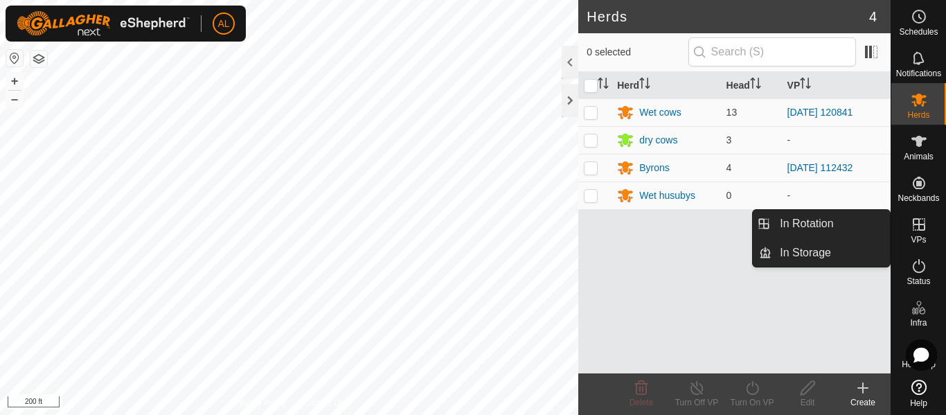
click at [915, 220] on icon at bounding box center [919, 224] width 17 height 17
click at [836, 226] on link "In Rotation" at bounding box center [830, 224] width 118 height 28
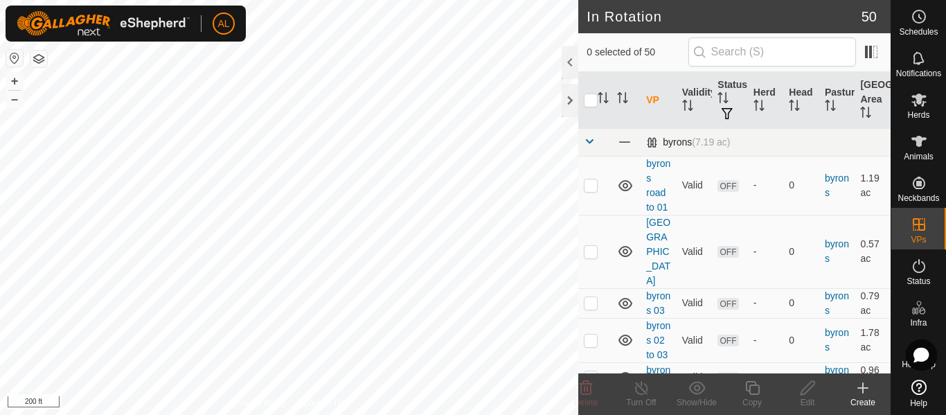
click at [584, 144] on span at bounding box center [589, 141] width 11 height 11
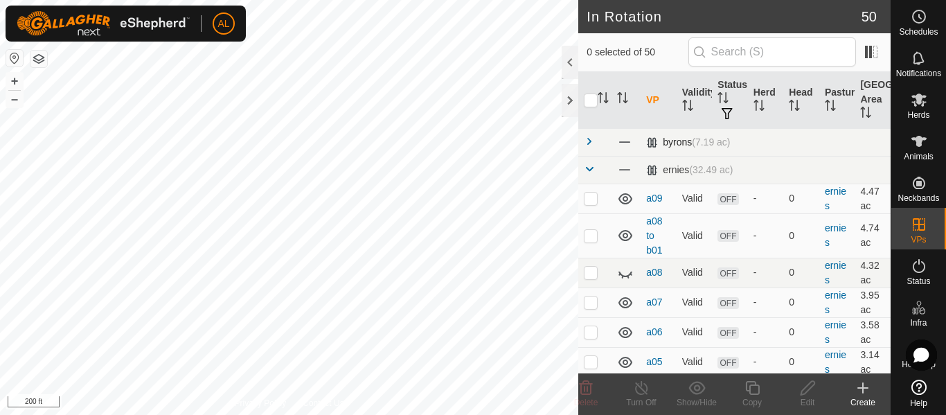
click at [584, 144] on span at bounding box center [589, 141] width 11 height 11
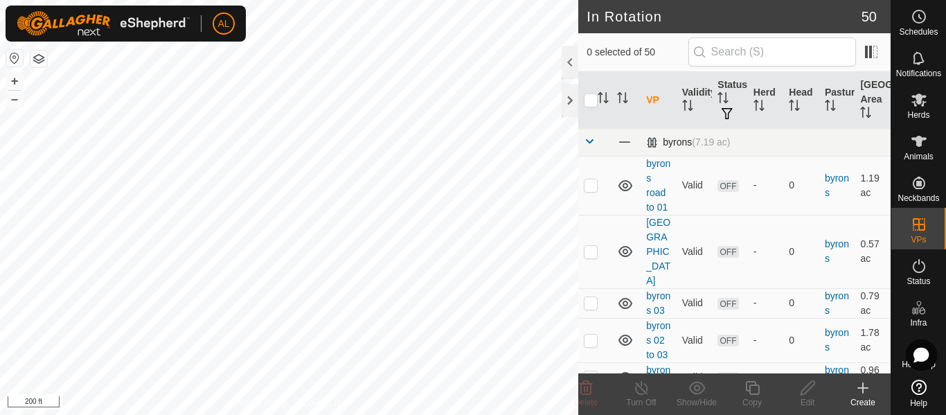
click at [584, 144] on span at bounding box center [589, 141] width 11 height 11
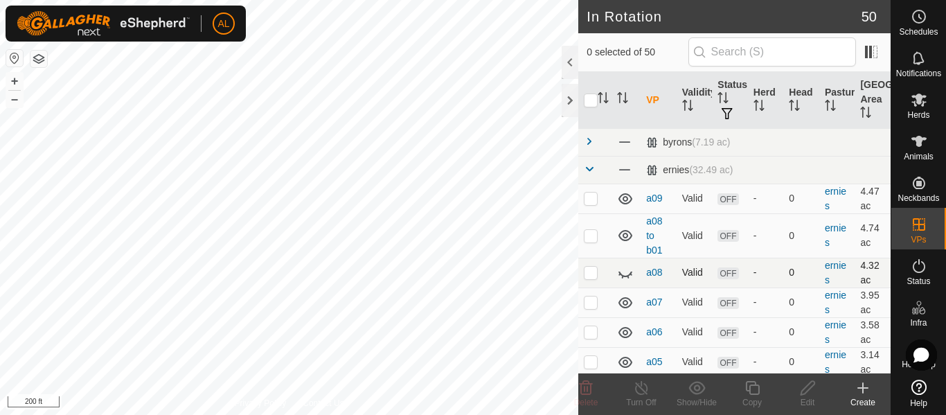
click at [628, 271] on icon at bounding box center [625, 273] width 17 height 17
click at [591, 202] on p-checkbox at bounding box center [591, 198] width 14 height 11
checkbox input "true"
click at [593, 237] on p-checkbox at bounding box center [591, 235] width 14 height 11
checkbox input "true"
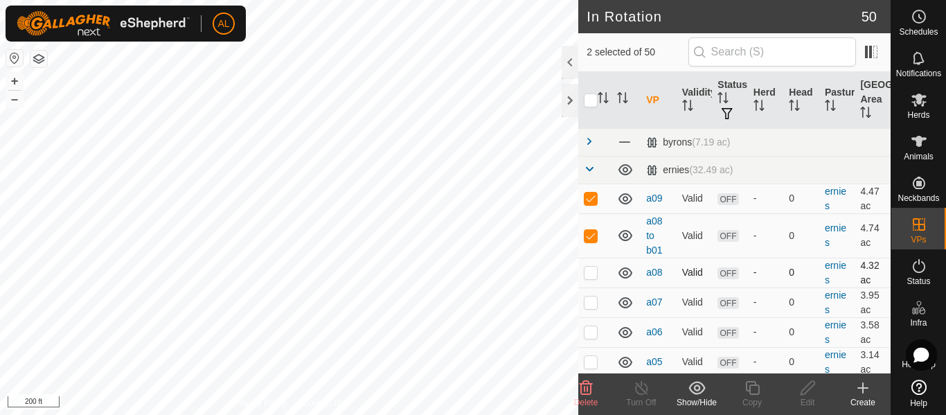
click at [591, 269] on p-checkbox at bounding box center [591, 272] width 14 height 11
checkbox input "true"
click at [588, 307] on p-checkbox at bounding box center [591, 301] width 14 height 11
checkbox input "true"
click at [593, 325] on td at bounding box center [594, 332] width 33 height 30
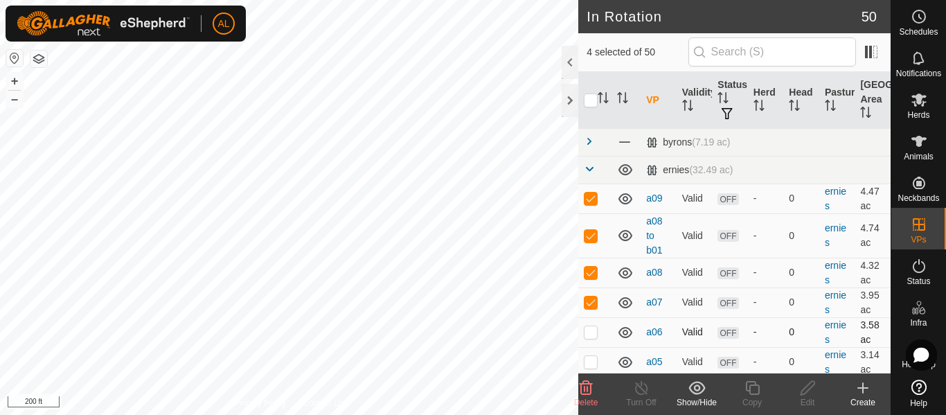
checkbox input "true"
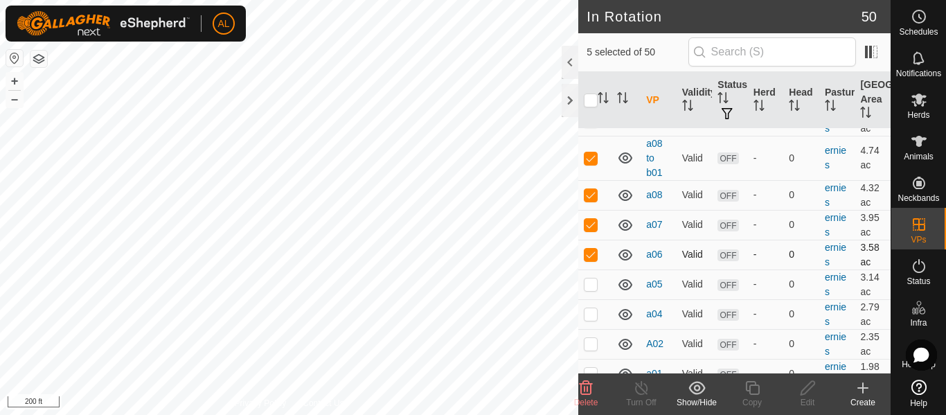
scroll to position [78, 0]
click at [596, 283] on p-checkbox at bounding box center [591, 283] width 14 height 11
checkbox input "true"
click at [593, 319] on p-tablecheckbox at bounding box center [591, 312] width 14 height 11
checkbox input "true"
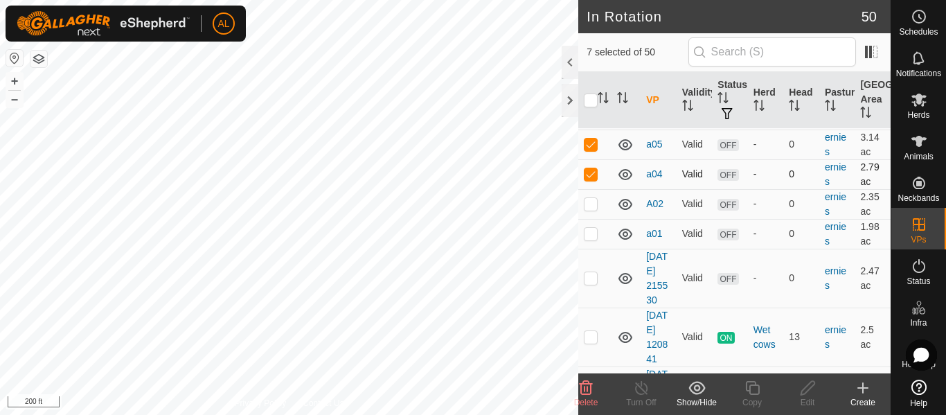
scroll to position [222, 0]
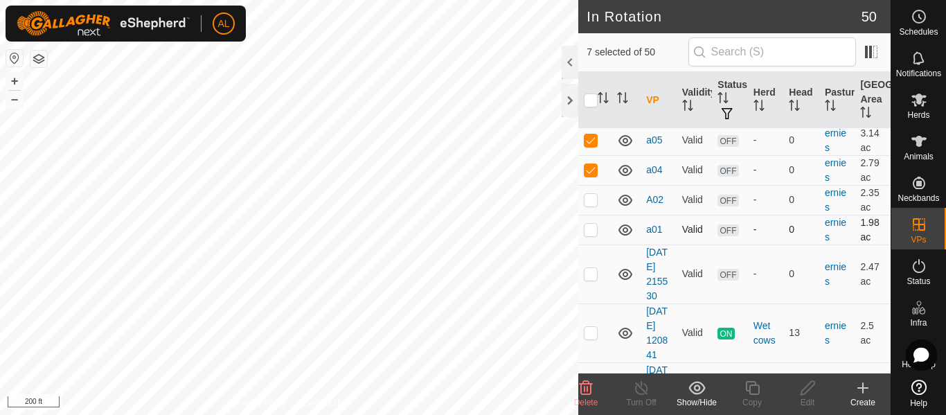
click at [590, 227] on p-checkbox at bounding box center [591, 229] width 14 height 11
checkbox input "true"
click at [593, 279] on p-checkbox at bounding box center [591, 273] width 14 height 11
checkbox input "false"
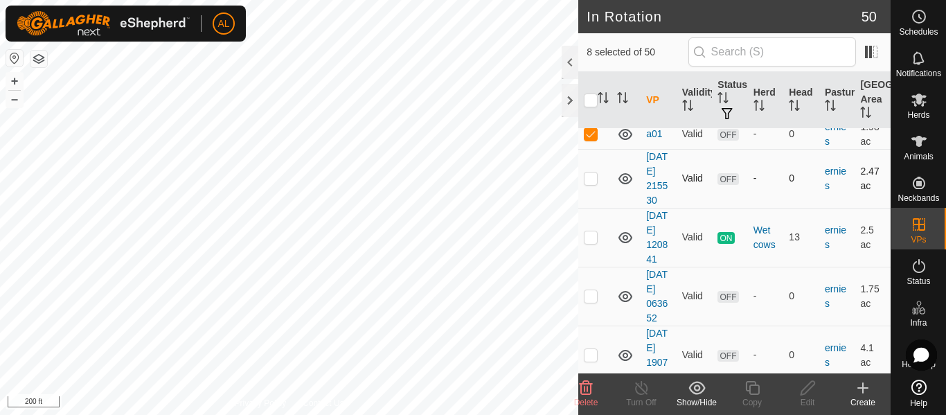
scroll to position [334, 0]
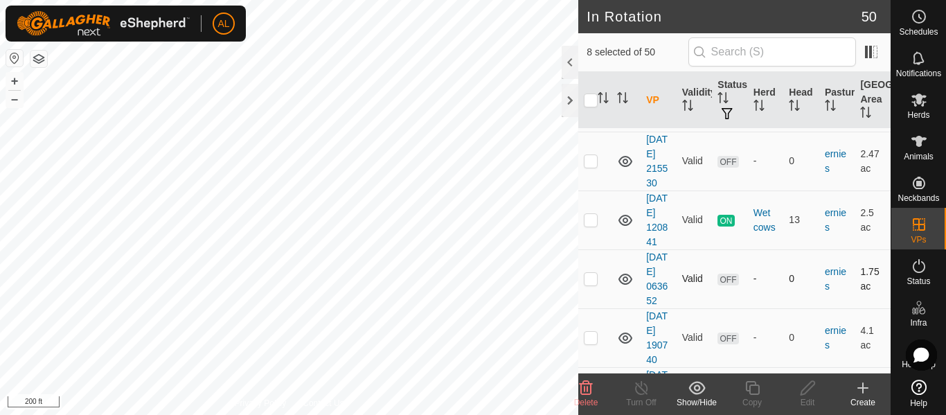
click at [588, 284] on p-tablecheckbox at bounding box center [591, 278] width 14 height 11
checkbox input "true"
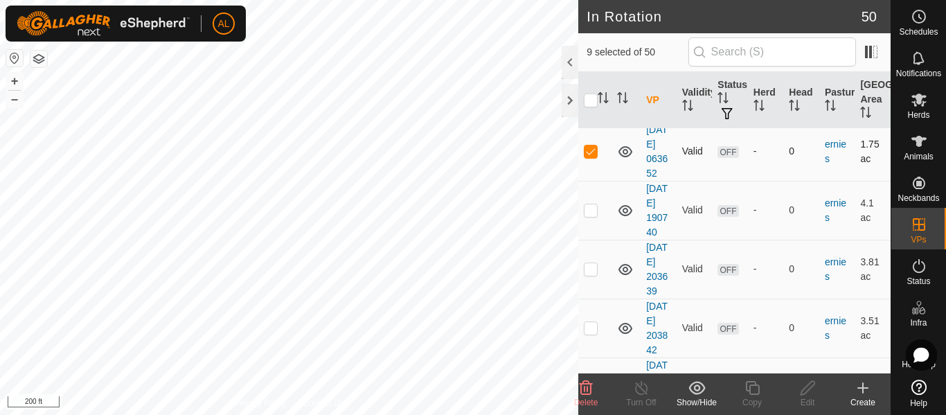
scroll to position [463, 0]
click at [594, 215] on p-checkbox at bounding box center [591, 209] width 14 height 11
checkbox input "true"
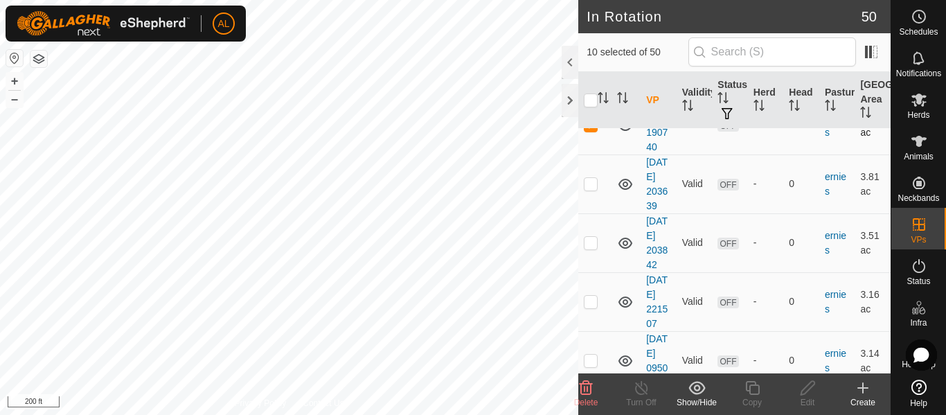
scroll to position [548, 0]
click at [596, 188] on p-checkbox at bounding box center [591, 182] width 14 height 11
checkbox input "true"
click at [591, 247] on p-checkbox at bounding box center [591, 241] width 14 height 11
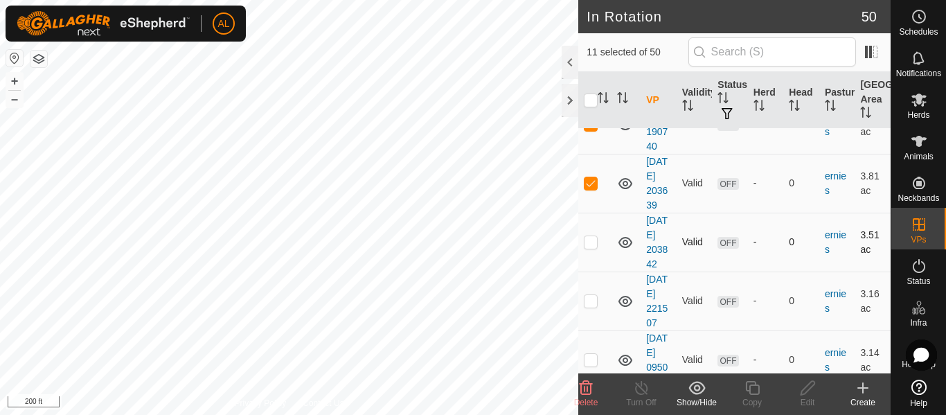
click at [591, 247] on p-checkbox at bounding box center [591, 241] width 14 height 11
checkbox input "false"
click at [591, 188] on p-checkbox at bounding box center [591, 182] width 14 height 11
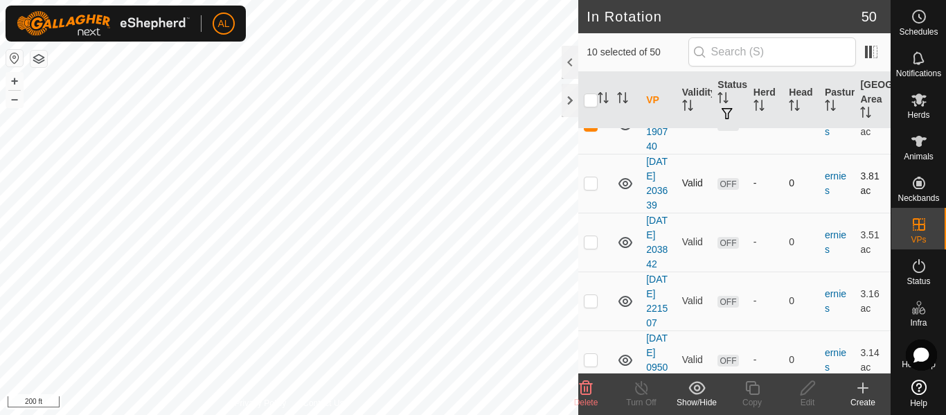
checkbox input "true"
click at [586, 129] on p-checkbox at bounding box center [591, 123] width 14 height 11
click at [590, 129] on p-checkbox at bounding box center [591, 123] width 14 height 11
checkbox input "false"
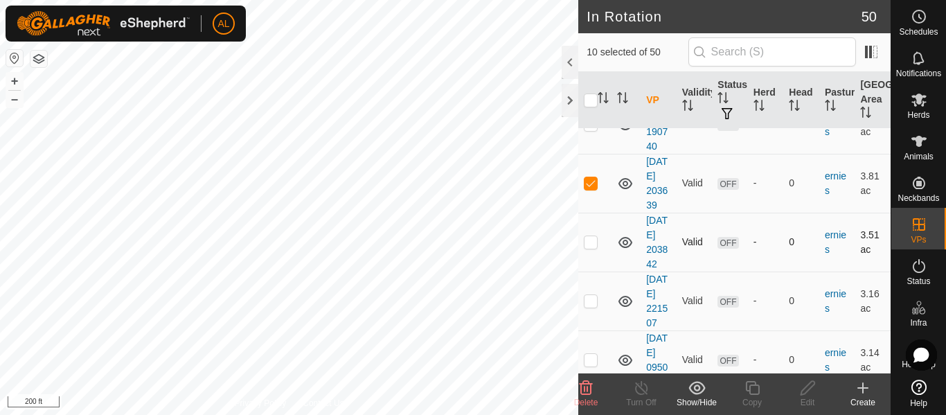
click at [590, 271] on td at bounding box center [594, 242] width 33 height 59
checkbox input "true"
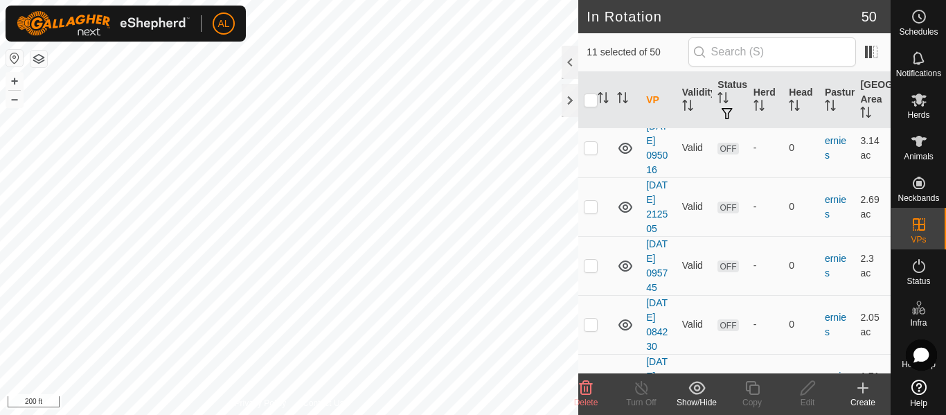
scroll to position [760, 0]
click at [596, 93] on p-checkbox at bounding box center [591, 87] width 14 height 11
checkbox input "true"
click at [587, 177] on td at bounding box center [594, 147] width 33 height 59
checkbox input "true"
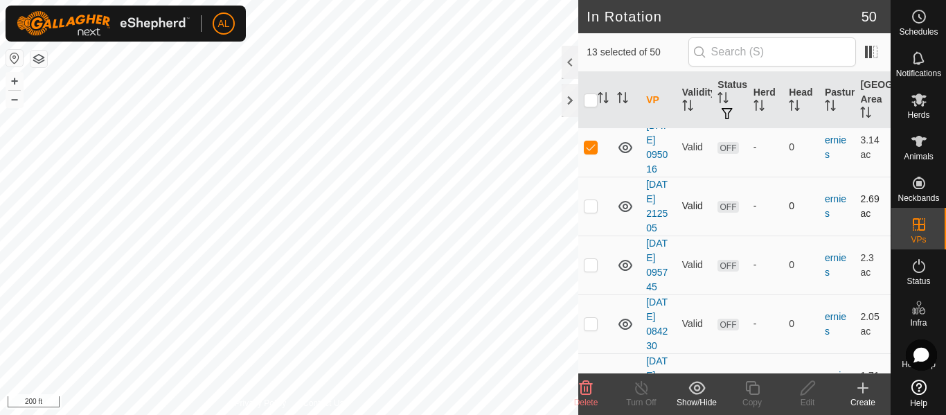
click at [591, 211] on p-checkbox at bounding box center [591, 205] width 14 height 11
checkbox input "true"
click at [568, 72] on div at bounding box center [570, 62] width 17 height 33
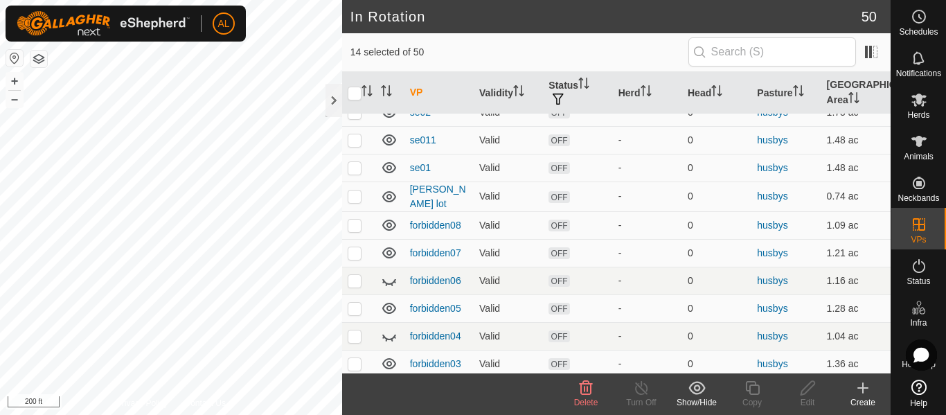
scroll to position [538, 0]
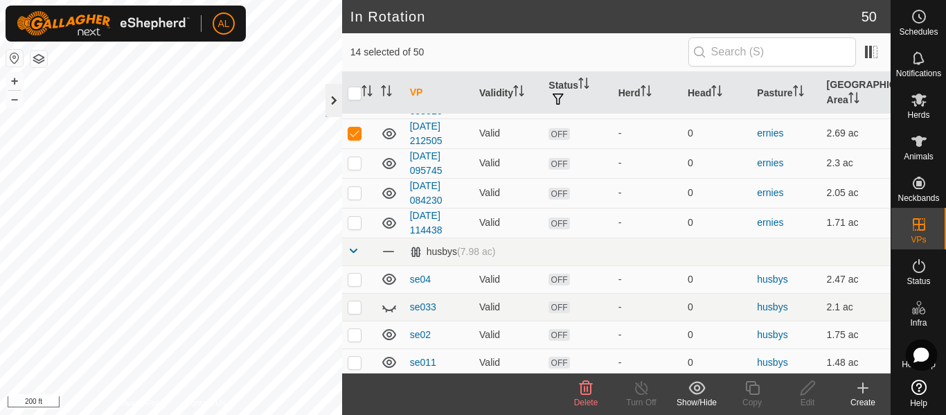
click at [334, 102] on div at bounding box center [333, 100] width 17 height 33
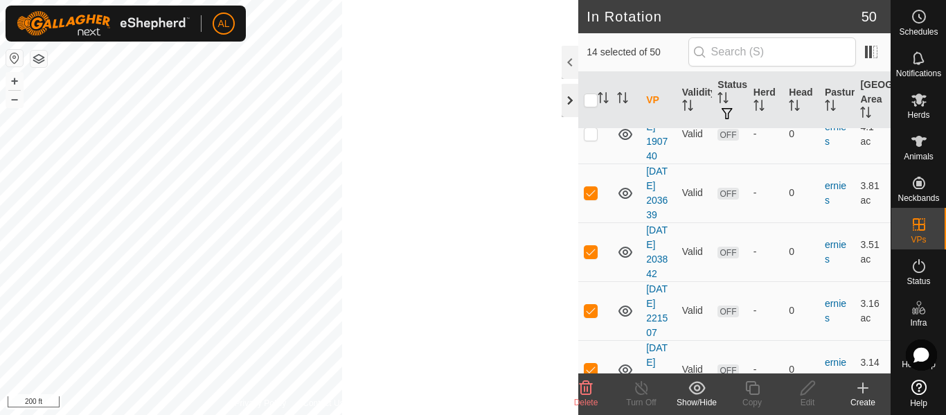
scroll to position [760, 0]
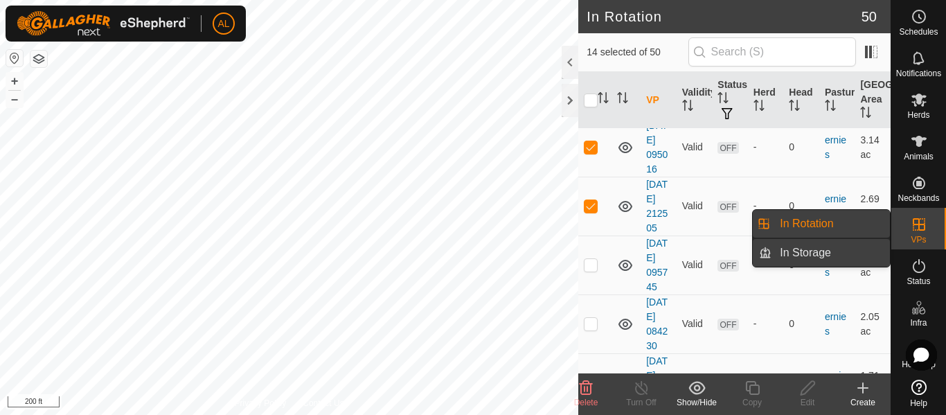
click at [841, 252] on link "In Storage" at bounding box center [830, 253] width 118 height 28
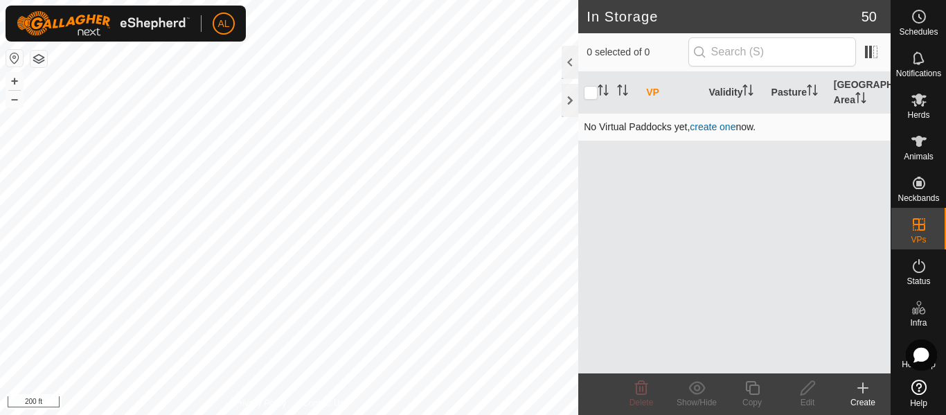
click at [701, 128] on link "create one" at bounding box center [713, 126] width 46 height 11
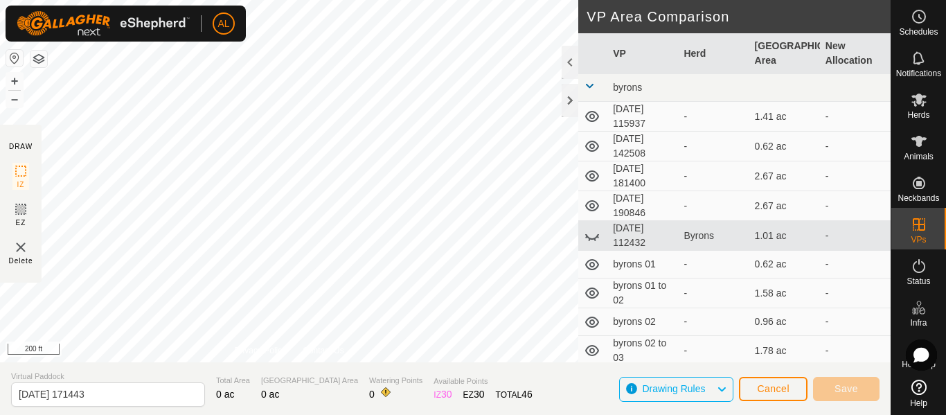
click at [632, 108] on td "[DATE] 115937" at bounding box center [642, 117] width 71 height 30
click at [591, 115] on icon at bounding box center [592, 116] width 14 height 11
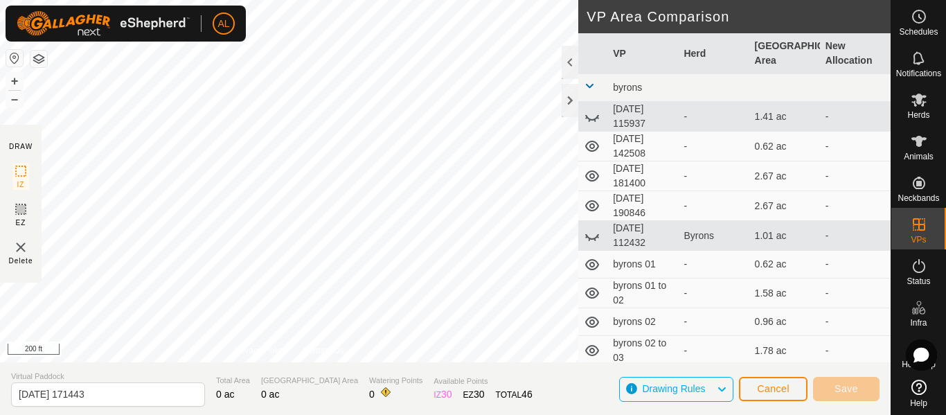
click at [591, 115] on icon at bounding box center [592, 116] width 17 height 17
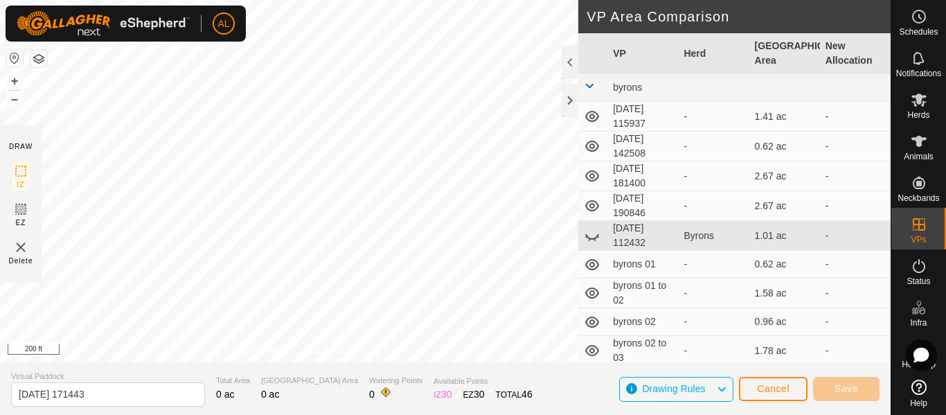
drag, startPoint x: 673, startPoint y: 275, endPoint x: 678, endPoint y: 241, distance: 34.3
click at [678, 241] on td "Byrons" at bounding box center [713, 236] width 71 height 30
click at [647, 235] on td "[DATE] 112432" at bounding box center [642, 236] width 71 height 30
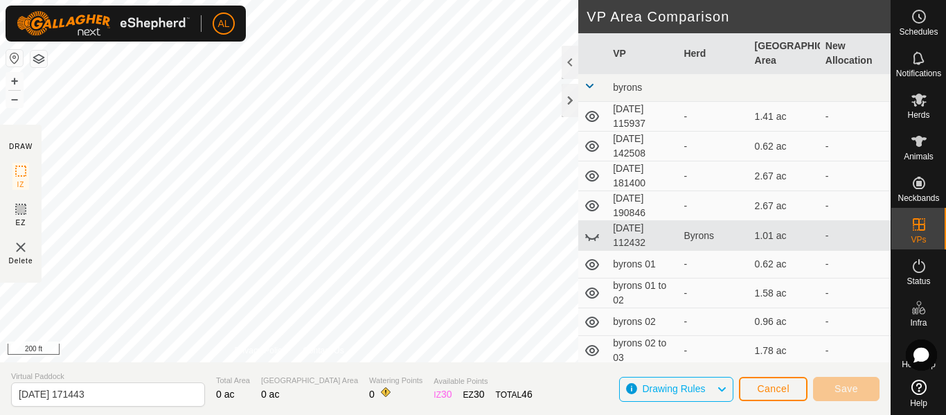
click at [688, 235] on div "Byrons" at bounding box center [713, 236] width 60 height 15
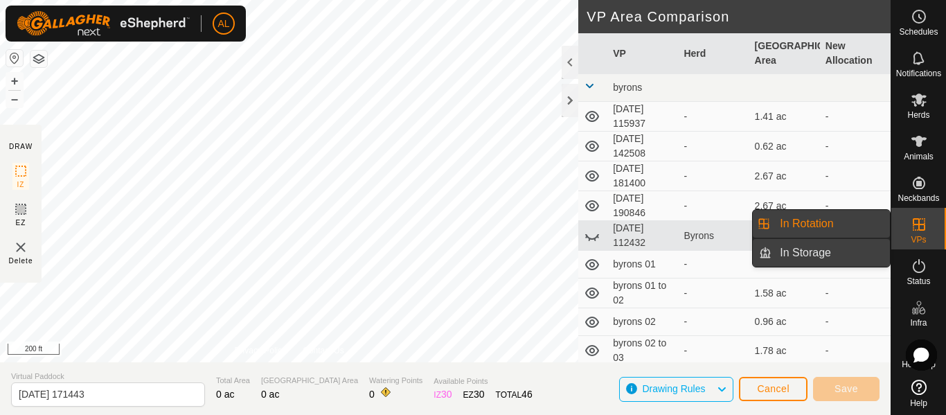
click at [825, 248] on link "In Storage" at bounding box center [830, 253] width 118 height 28
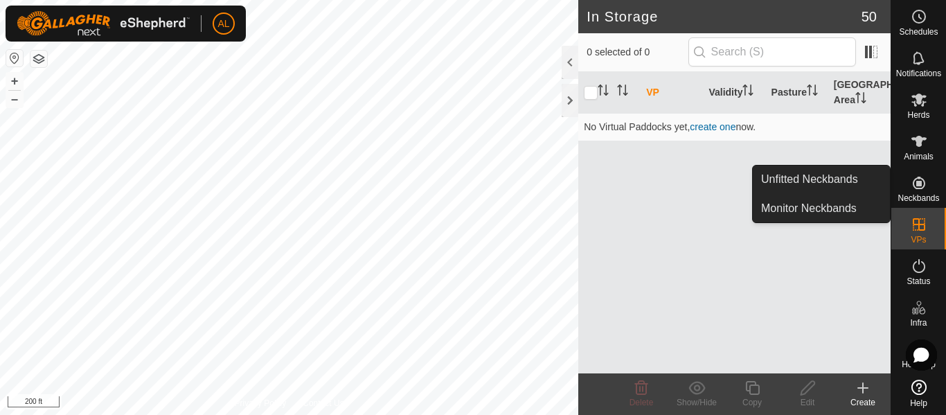
click at [917, 188] on icon at bounding box center [919, 183] width 12 height 12
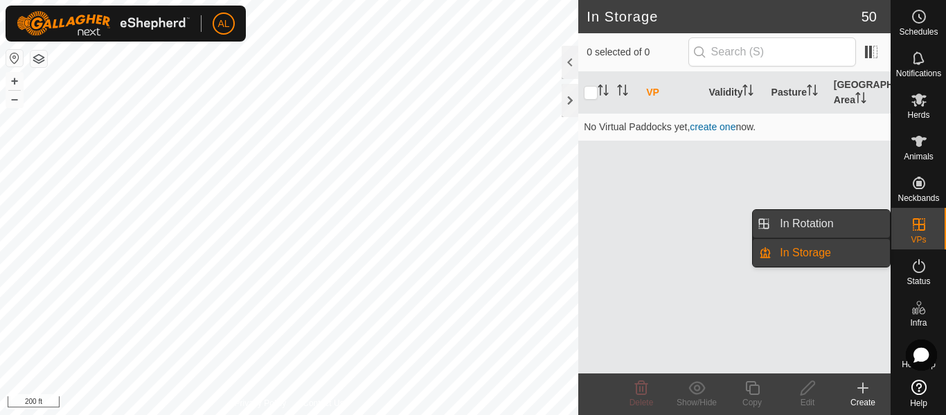
click at [863, 226] on link "In Rotation" at bounding box center [830, 224] width 118 height 28
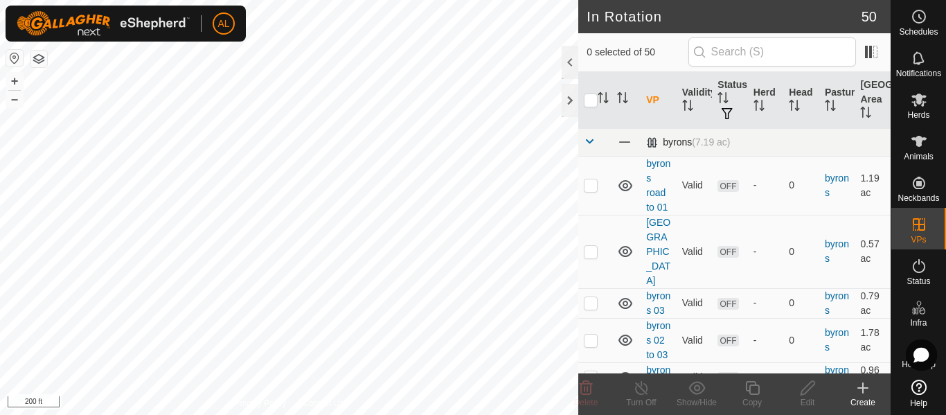
click at [591, 143] on span at bounding box center [589, 141] width 11 height 11
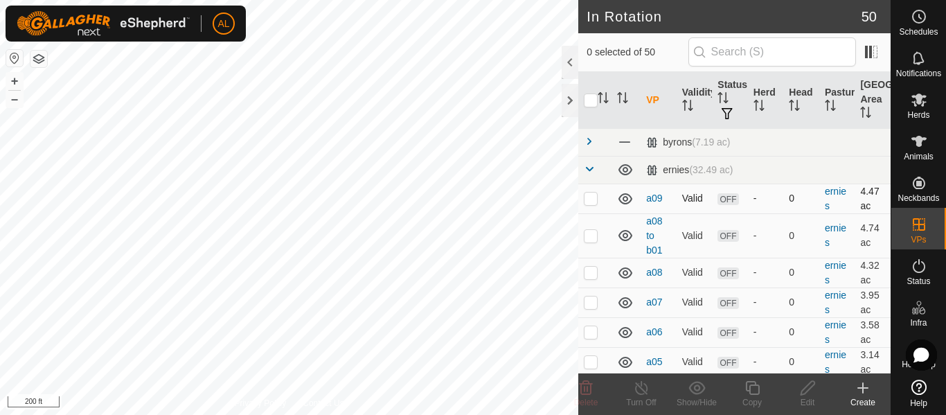
click at [586, 199] on p-checkbox at bounding box center [591, 198] width 14 height 11
checkbox input "false"
click at [591, 241] on td at bounding box center [594, 235] width 33 height 44
click at [590, 239] on p-checkbox at bounding box center [591, 235] width 14 height 11
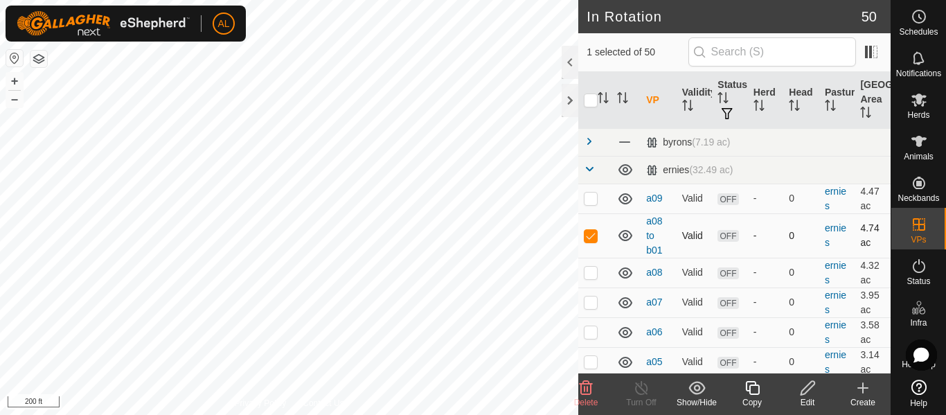
checkbox input "false"
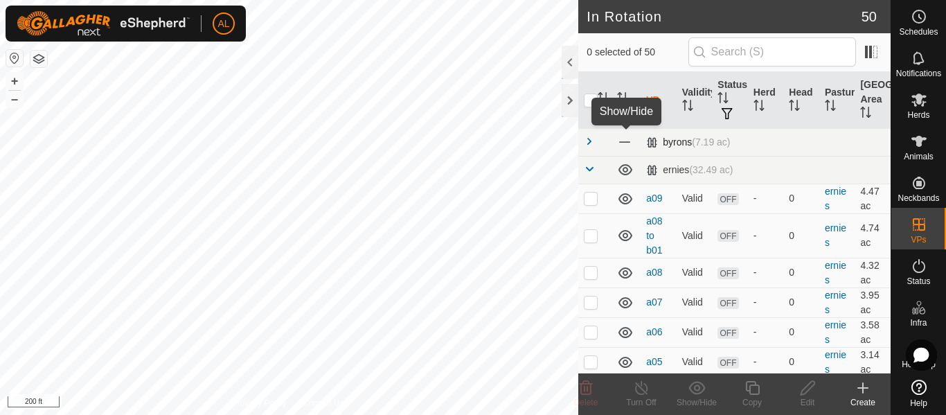
click at [622, 141] on span at bounding box center [624, 141] width 15 height 15
click at [622, 141] on icon at bounding box center [625, 142] width 17 height 17
click at [620, 166] on icon at bounding box center [625, 169] width 17 height 17
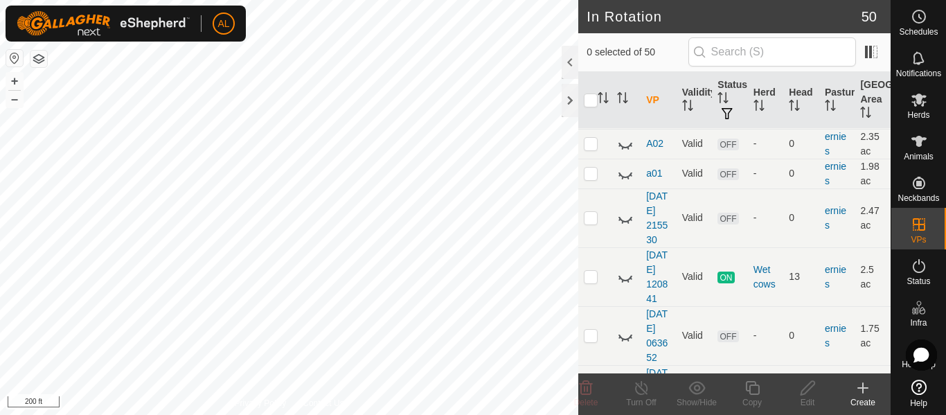
scroll to position [319, 0]
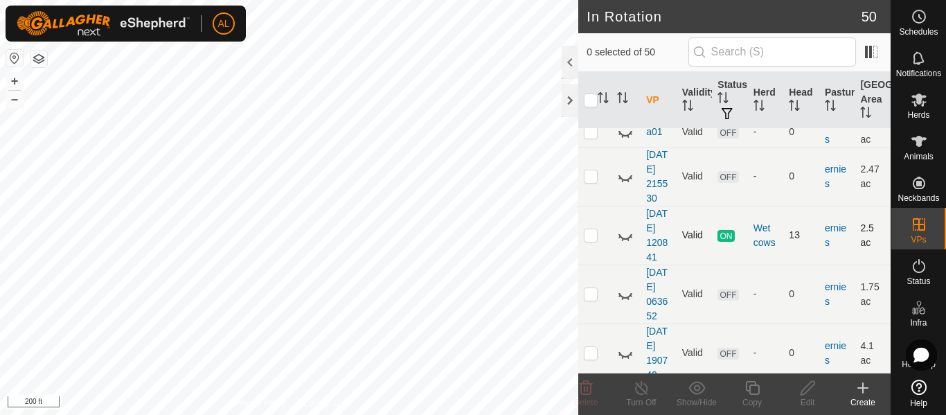
click at [625, 244] on icon at bounding box center [625, 235] width 17 height 17
click at [627, 185] on icon at bounding box center [625, 176] width 17 height 17
click at [652, 249] on td "[DATE] 120841" at bounding box center [659, 235] width 36 height 59
click at [652, 238] on link "[DATE] 120841" at bounding box center [656, 235] width 21 height 55
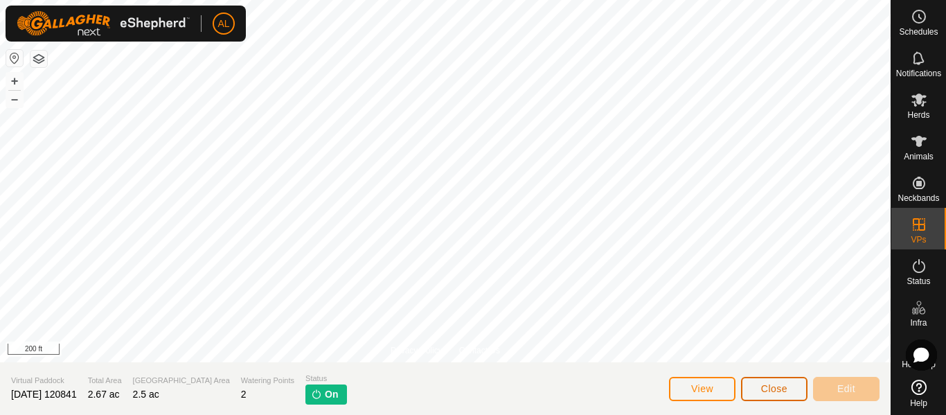
click at [761, 391] on span "Close" at bounding box center [774, 388] width 26 height 11
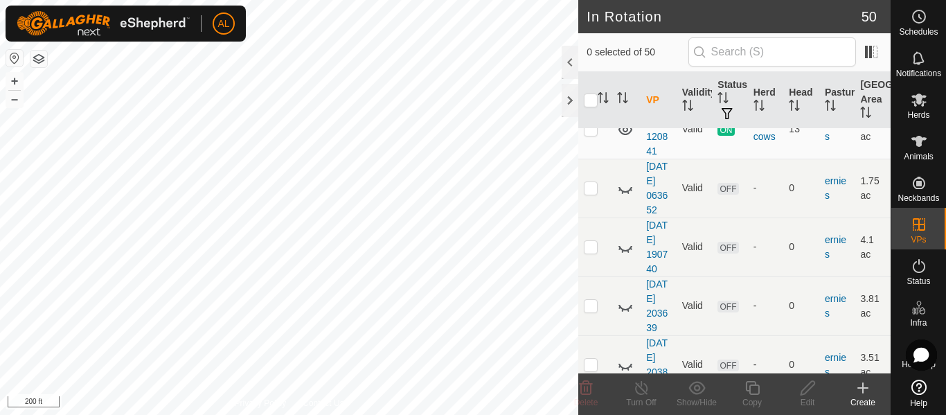
scroll to position [1016, 0]
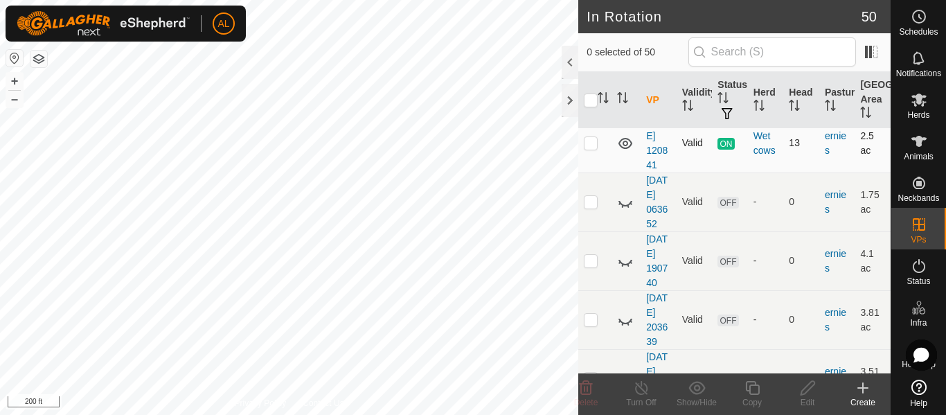
click at [590, 148] on p-checkbox at bounding box center [591, 142] width 14 height 11
checkbox input "true"
click at [749, 400] on div "Copy" at bounding box center [751, 402] width 55 height 12
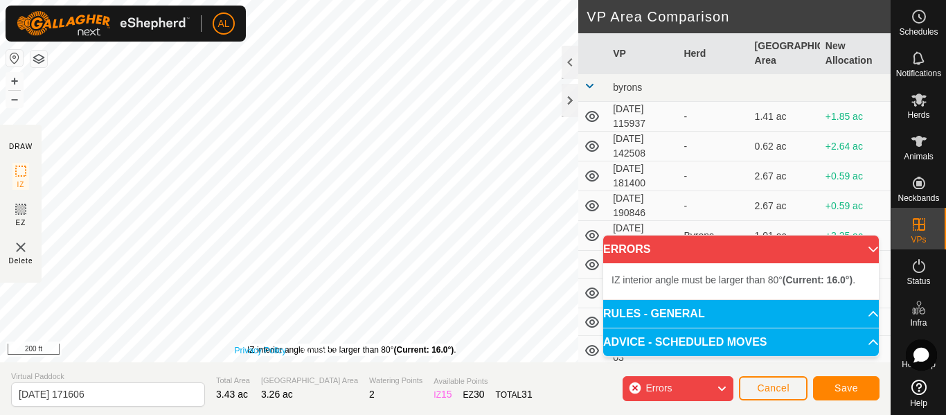
click at [248, 352] on link "Privacy Policy" at bounding box center [261, 350] width 52 height 12
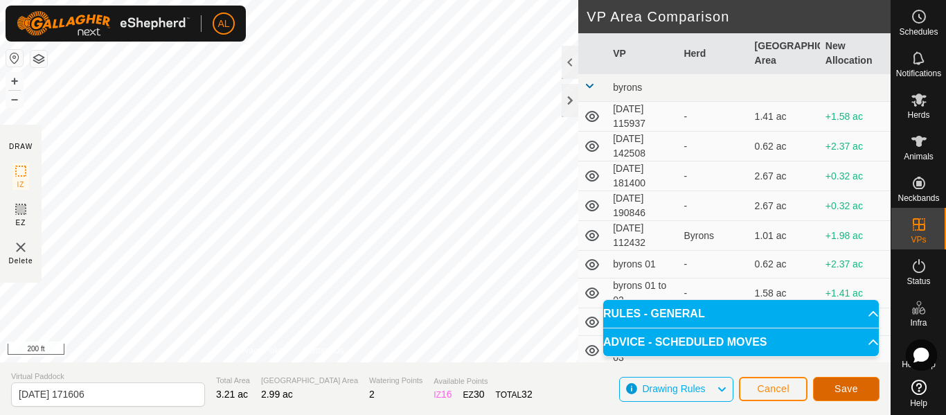
click at [839, 387] on span "Save" at bounding box center [846, 388] width 24 height 11
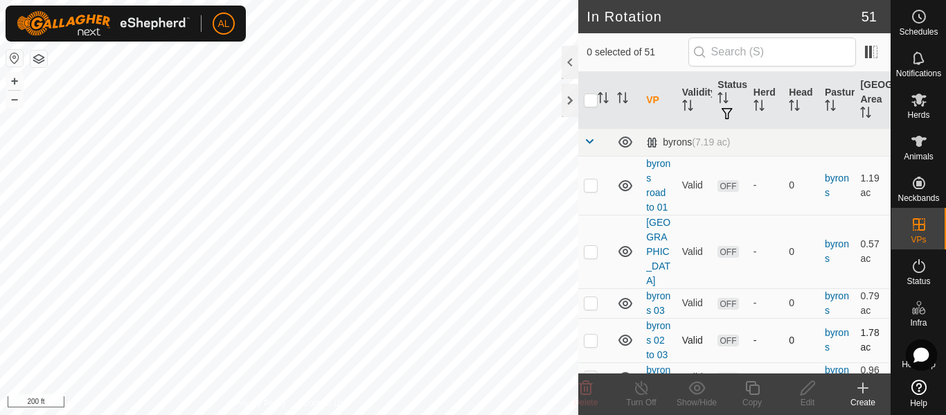
checkbox input "true"
click at [804, 384] on icon at bounding box center [807, 387] width 17 height 17
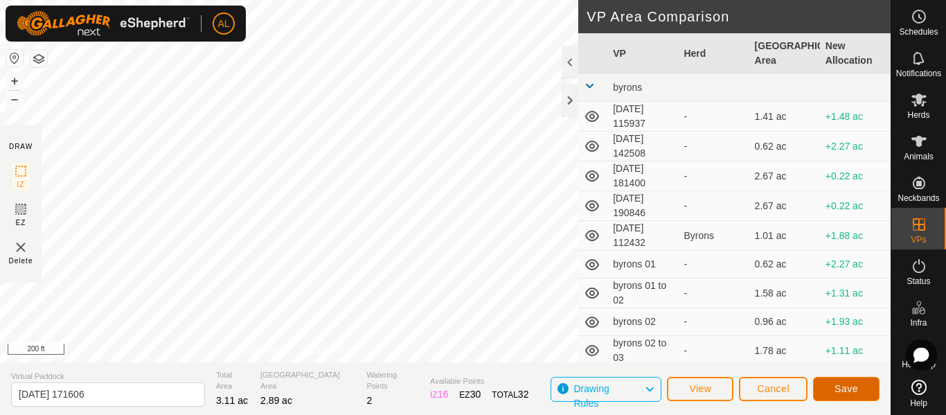
click at [853, 390] on span "Save" at bounding box center [846, 388] width 24 height 11
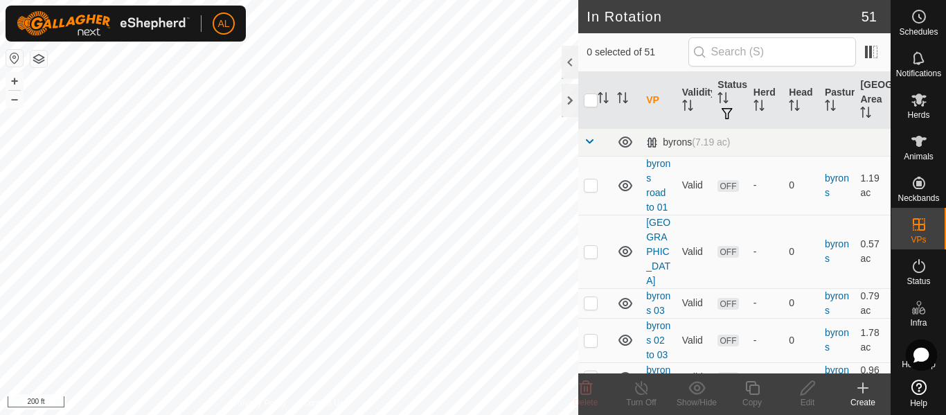
click at [344, 302] on div "In Rotation 51 0 selected of 51 VP Validity Status Herd Head Pasture Grazing Ar…" at bounding box center [445, 207] width 891 height 415
checkbox input "true"
click at [744, 384] on icon at bounding box center [752, 387] width 17 height 17
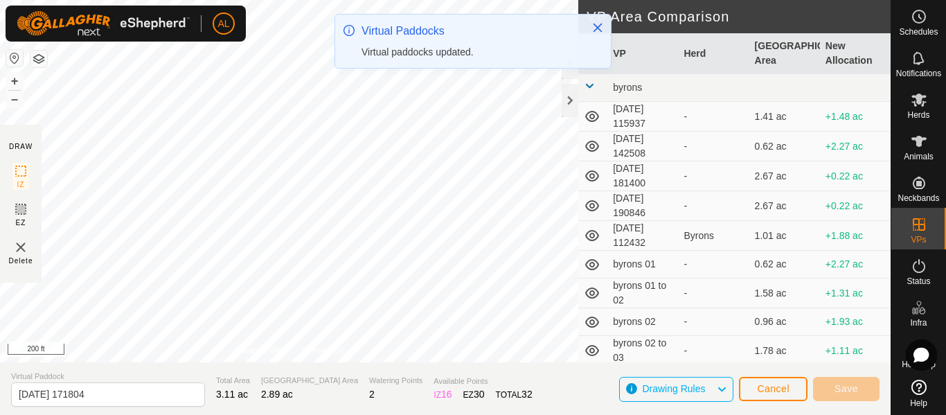
type input "[DATE] 171806"
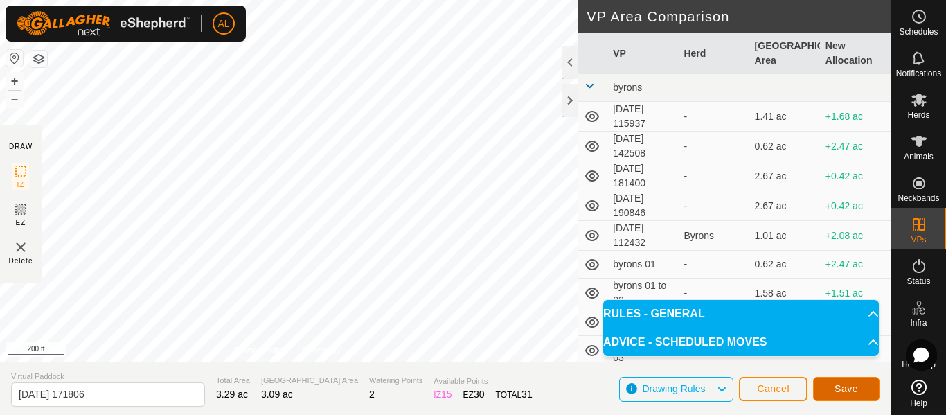
click at [834, 379] on button "Save" at bounding box center [846, 389] width 66 height 24
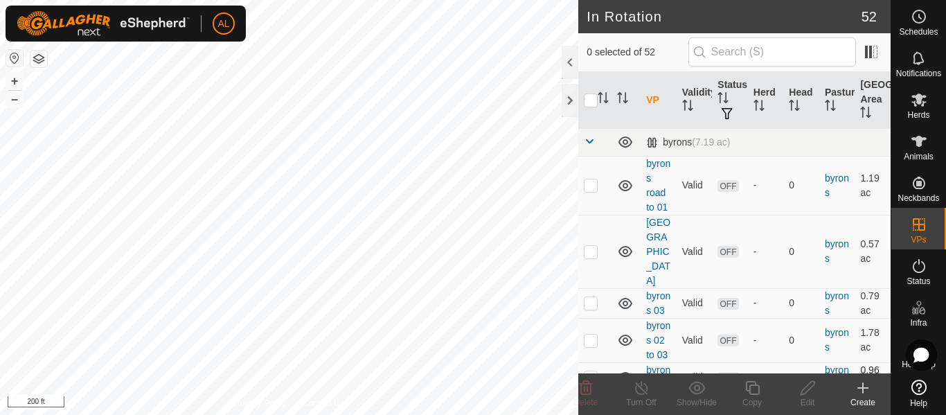
checkbox input "true"
click at [730, 384] on copy-svg-icon at bounding box center [751, 387] width 55 height 17
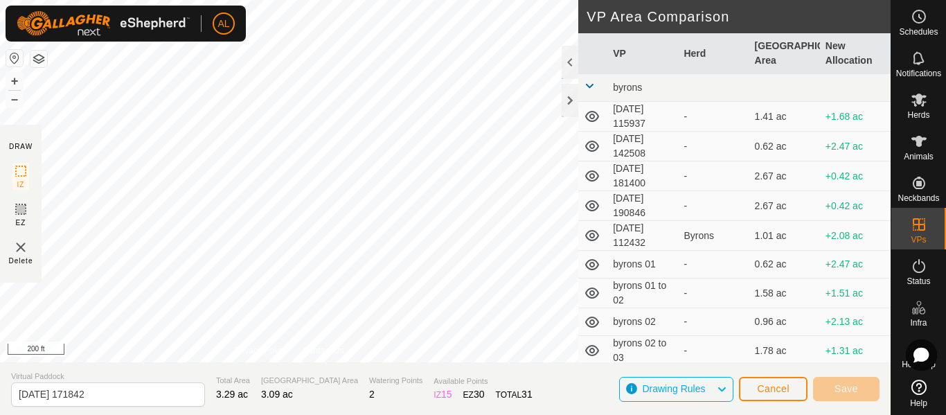
type input "[DATE] 171845"
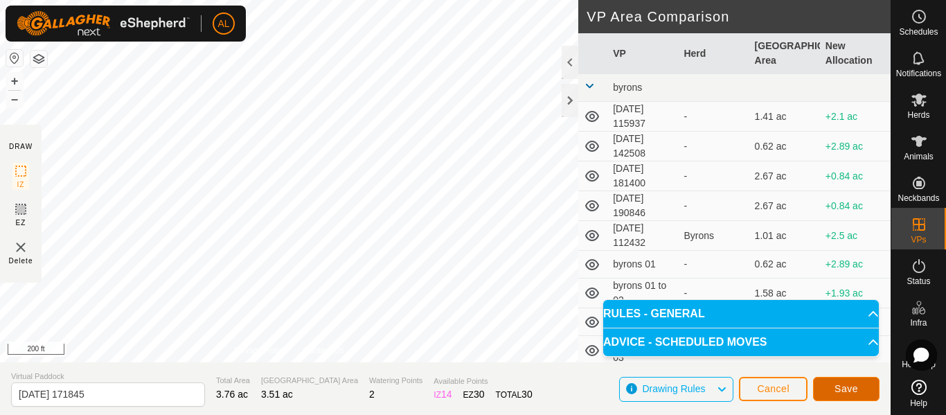
click at [859, 386] on button "Save" at bounding box center [846, 389] width 66 height 24
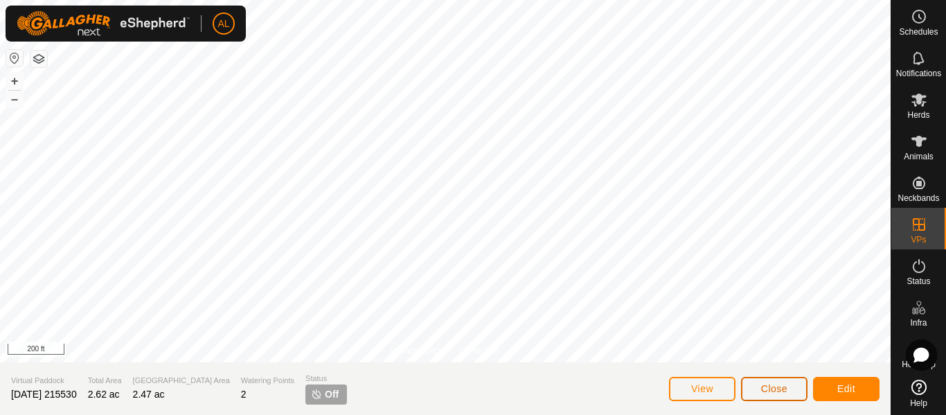
click at [774, 388] on span "Close" at bounding box center [774, 388] width 26 height 11
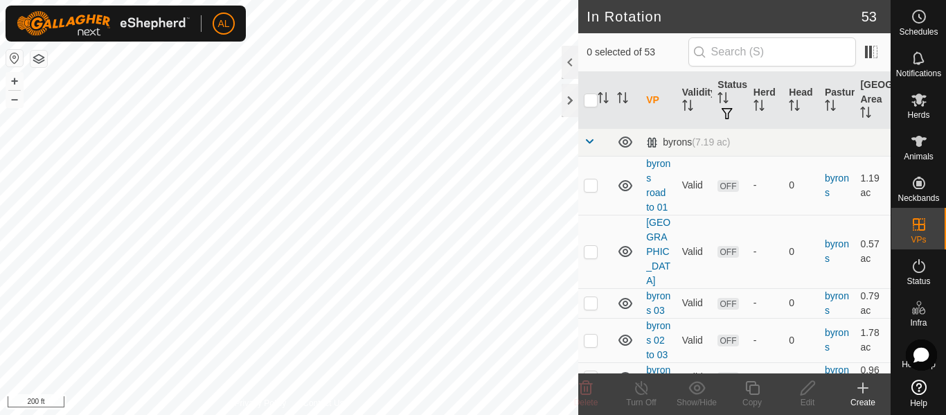
checkbox input "true"
click at [761, 384] on copy-svg-icon at bounding box center [751, 387] width 55 height 17
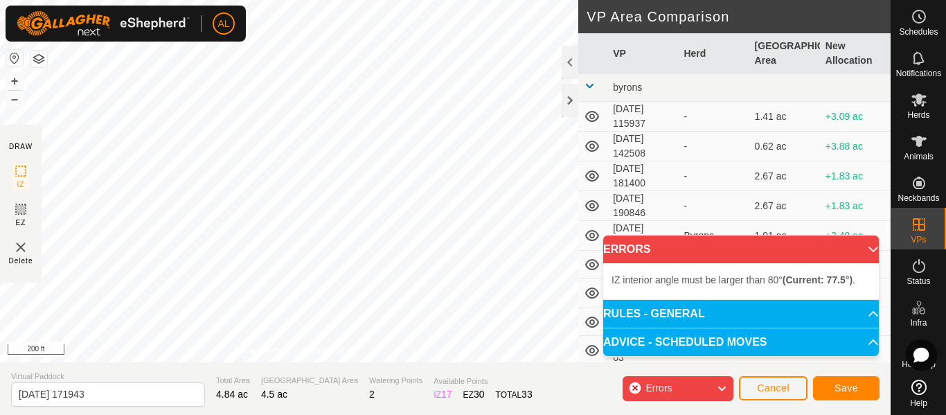
click at [385, 24] on div "IZ interior angle must be larger than 80° (Current: 77.5°) . + – ⇧ i 200 ft" at bounding box center [289, 181] width 578 height 362
drag, startPoint x: 364, startPoint y: 21, endPoint x: 389, endPoint y: 18, distance: 25.9
click at [386, 29] on div "IZ interior angle must be larger than 80° (Current: 71.4°) . + – ⇧ i 200 ft" at bounding box center [289, 181] width 578 height 362
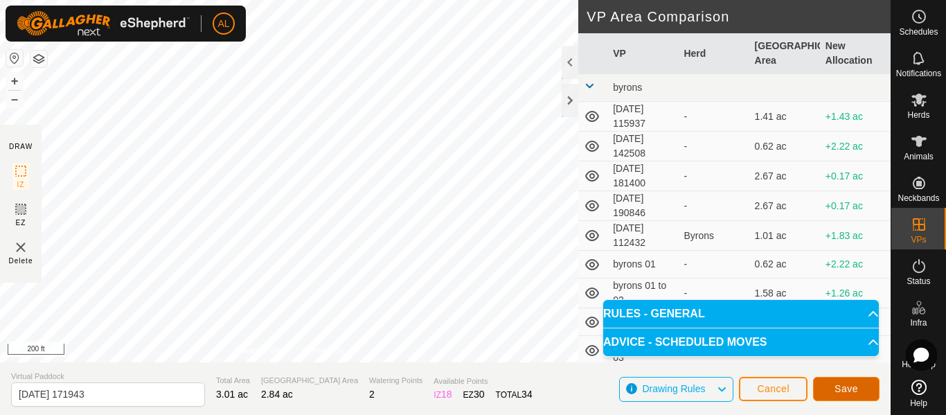
click at [839, 386] on span "Save" at bounding box center [846, 388] width 24 height 11
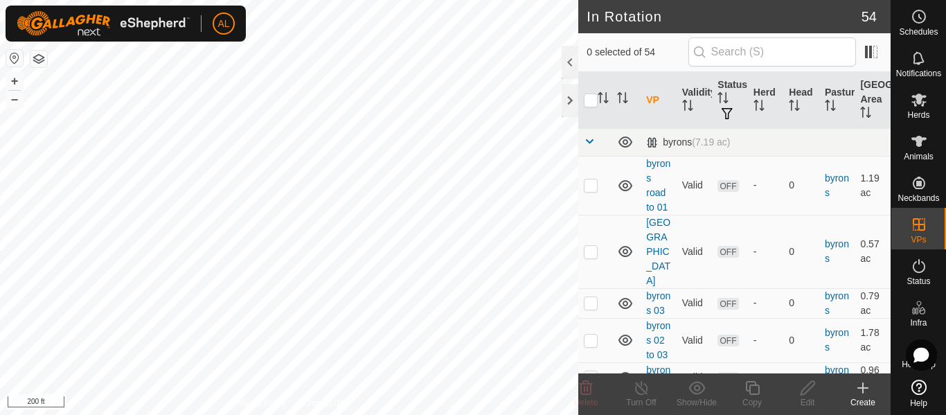
checkbox input "true"
click at [753, 391] on icon at bounding box center [752, 387] width 17 height 17
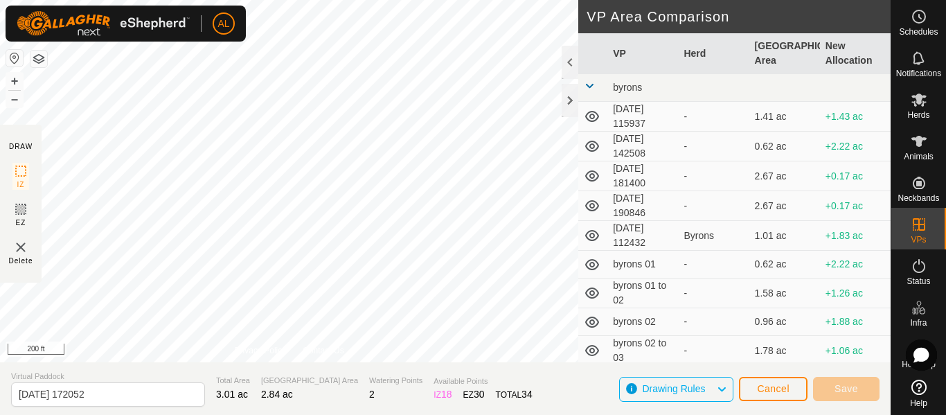
type input "[DATE] 172055"
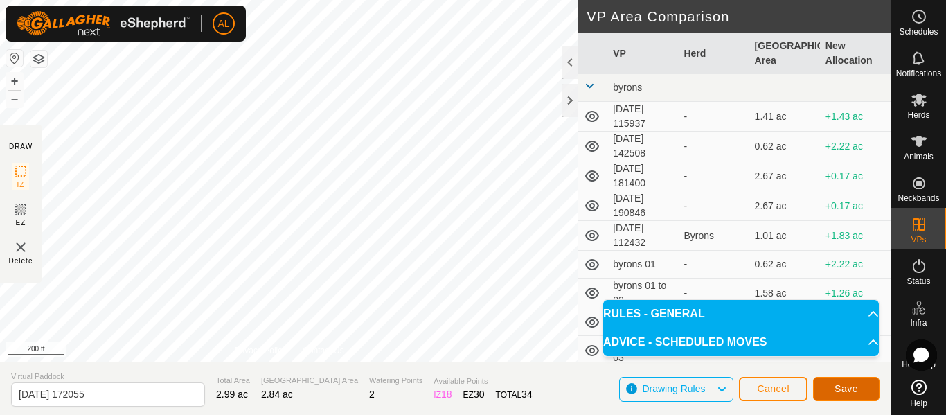
click at [853, 386] on span "Save" at bounding box center [846, 388] width 24 height 11
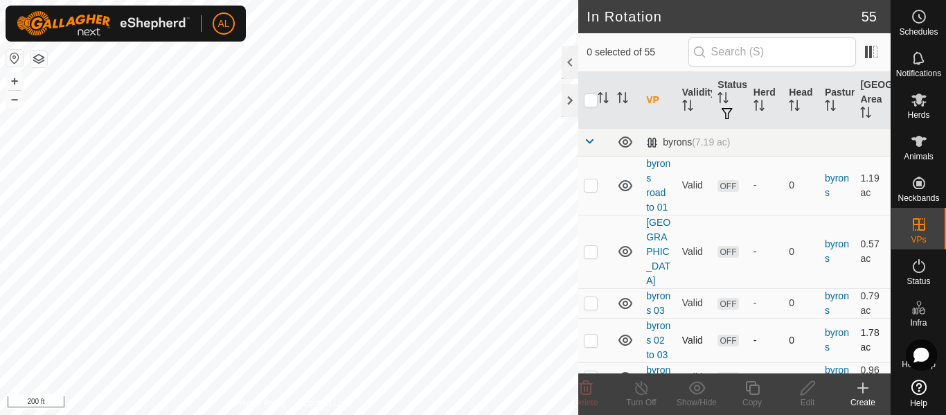
checkbox input "true"
click at [753, 389] on icon at bounding box center [752, 387] width 17 height 17
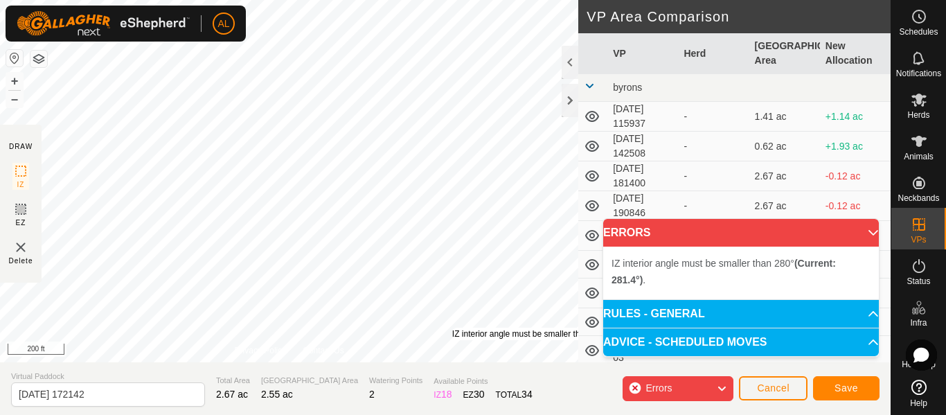
click at [452, 328] on div "IZ interior angle must be smaller than 280° (Current: 281.4°) . + – ⇧ i 200 ft" at bounding box center [289, 181] width 578 height 362
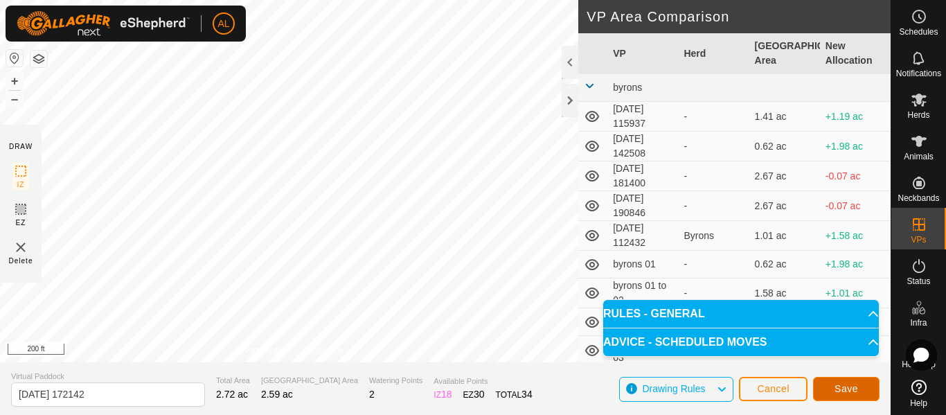
click at [852, 385] on span "Save" at bounding box center [846, 388] width 24 height 11
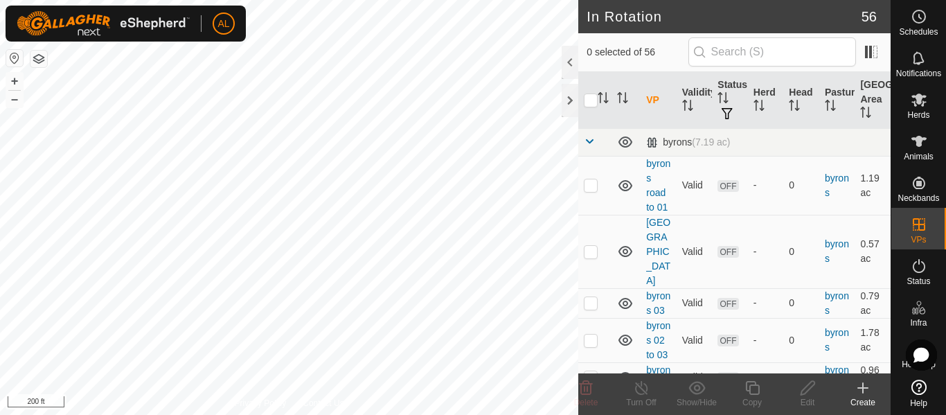
checkbox input "true"
click at [751, 392] on icon at bounding box center [752, 387] width 17 height 17
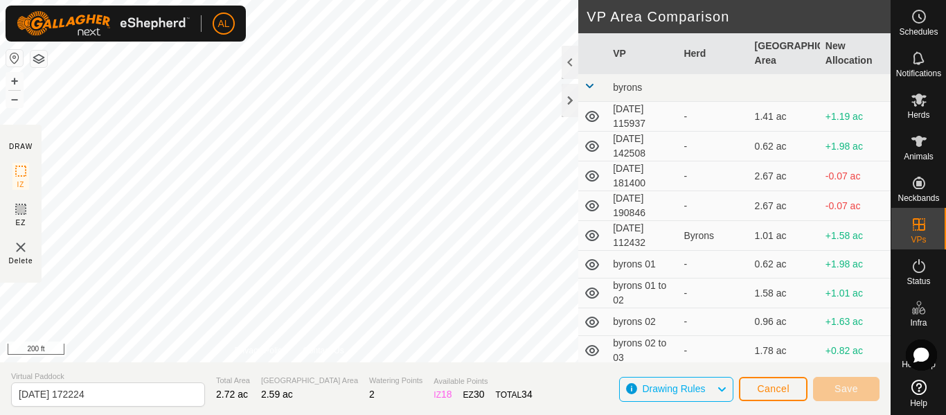
type input "[DATE] 172225"
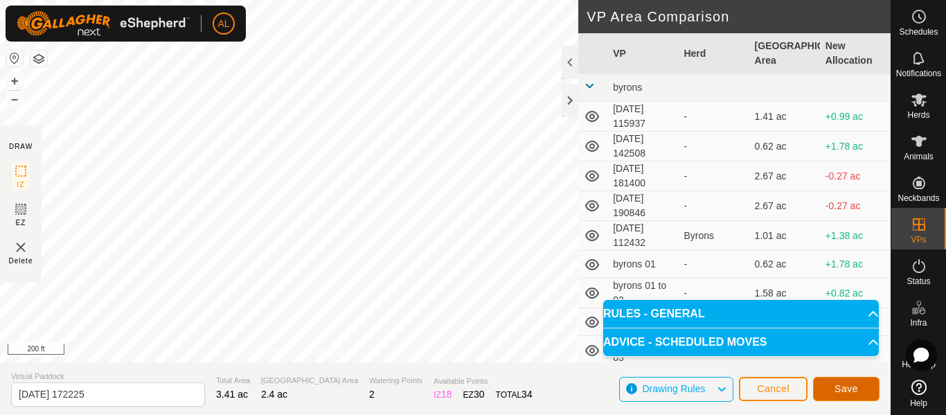
click at [830, 386] on button "Save" at bounding box center [846, 389] width 66 height 24
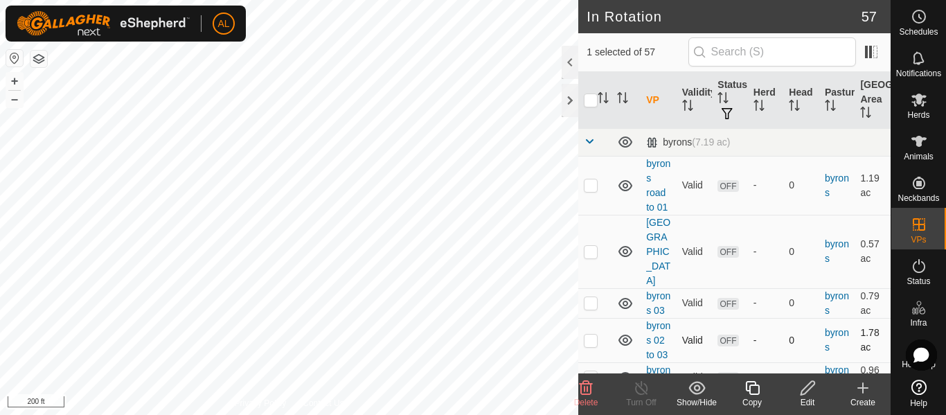
checkbox input "false"
checkbox input "true"
click at [807, 397] on div "Edit" at bounding box center [807, 402] width 55 height 12
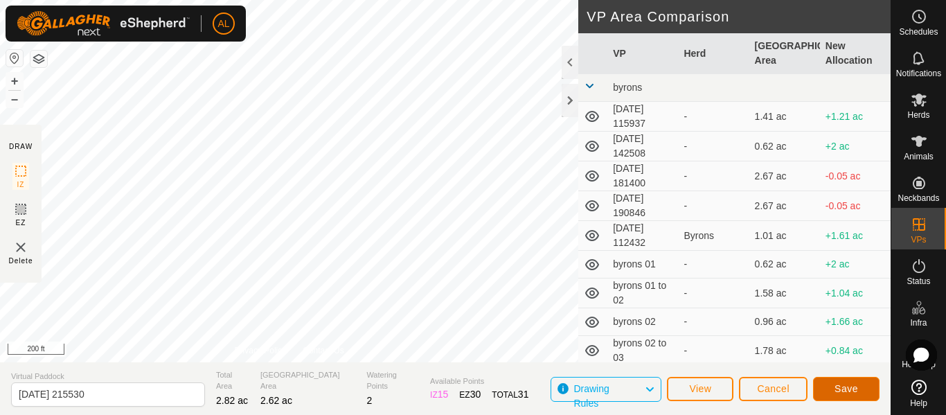
click at [859, 384] on button "Save" at bounding box center [846, 389] width 66 height 24
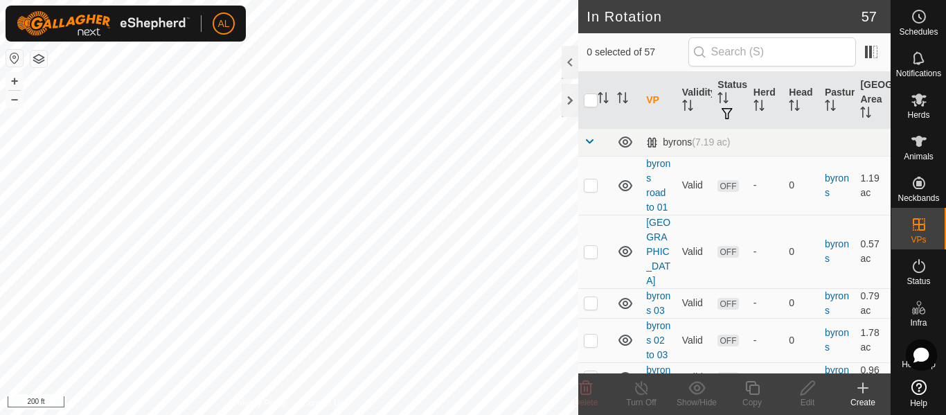
checkbox input "true"
click at [807, 391] on icon at bounding box center [808, 388] width 14 height 14
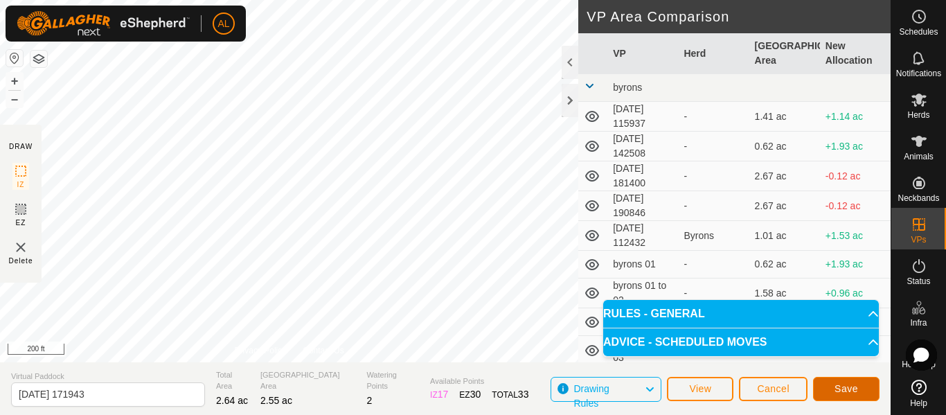
click at [840, 382] on button "Save" at bounding box center [846, 389] width 66 height 24
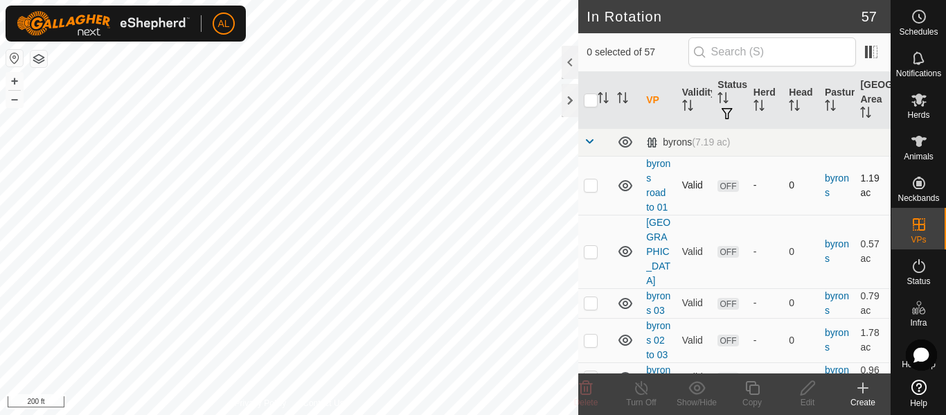
checkbox input "true"
click at [583, 142] on td at bounding box center [594, 142] width 33 height 28
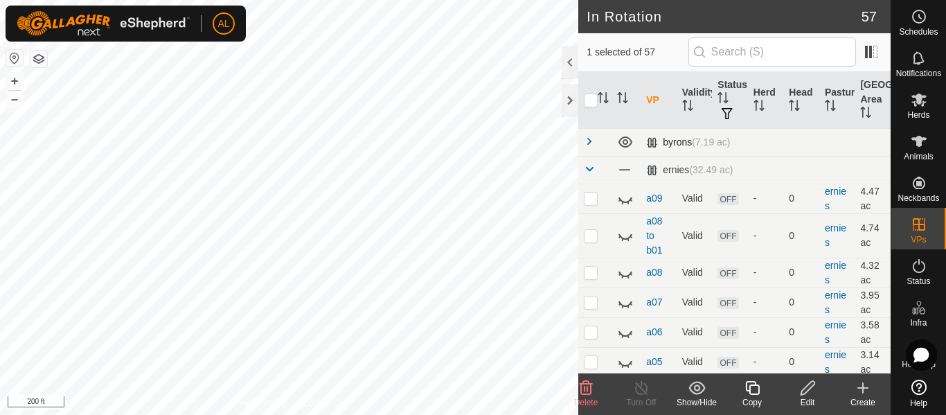
click at [589, 142] on span at bounding box center [589, 141] width 11 height 11
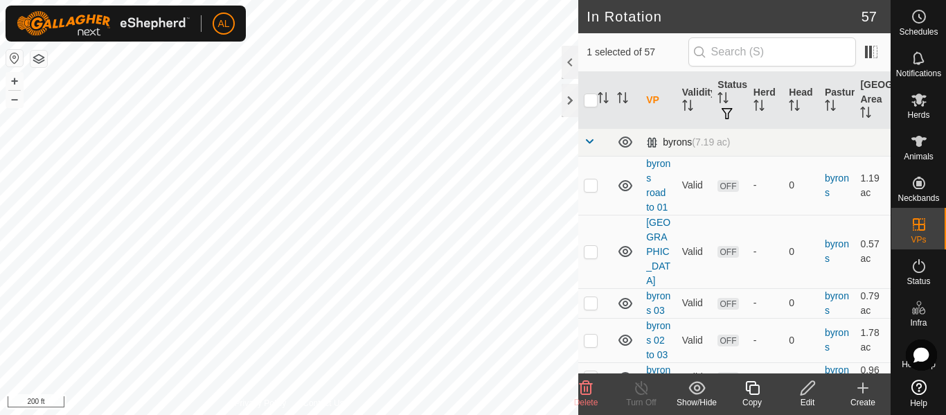
click at [589, 142] on span at bounding box center [589, 141] width 11 height 11
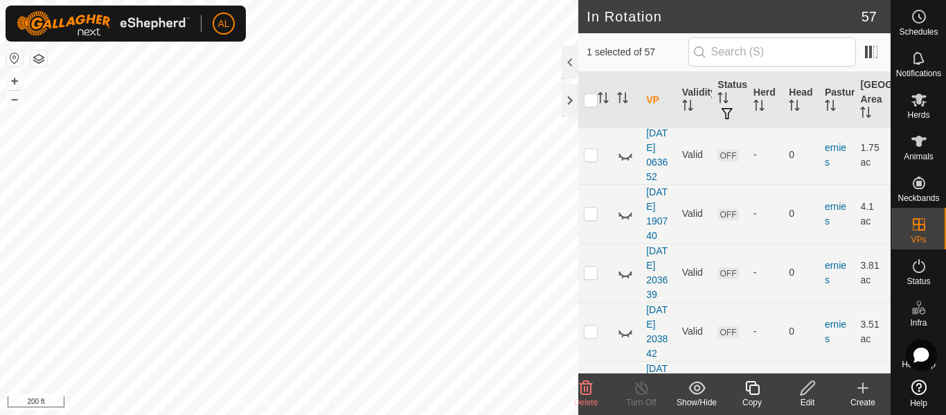
scroll to position [883, 0]
